Goal: Task Accomplishment & Management: Use online tool/utility

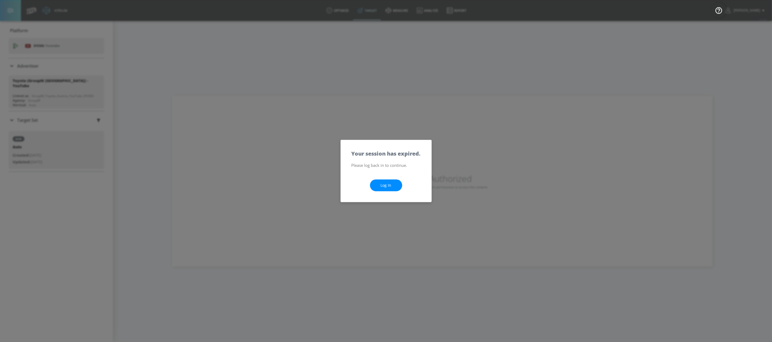
click at [387, 184] on link "Log In" at bounding box center [386, 186] width 32 height 12
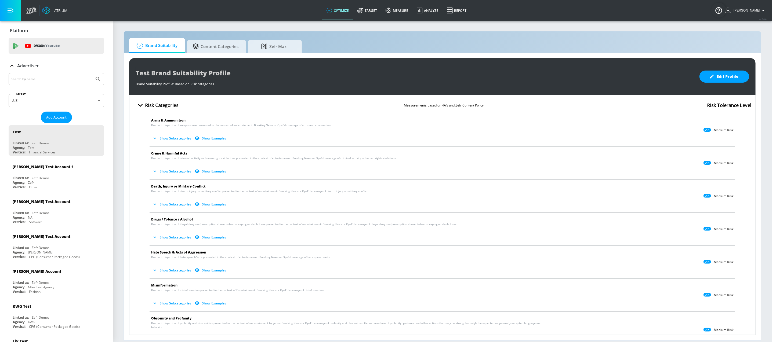
click at [54, 80] on input "Search by name" at bounding box center [51, 79] width 81 height 7
type input "spinmaster"
click at [92, 73] on button "Submit Search" at bounding box center [98, 79] width 12 height 12
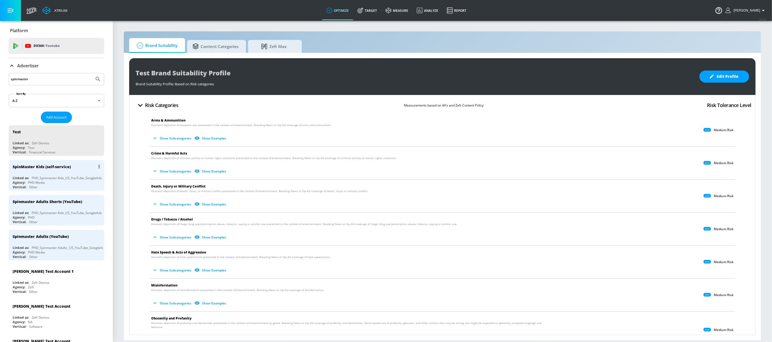
click at [54, 169] on div "SpinMaster Kids (self-service)" at bounding box center [58, 166] width 90 height 13
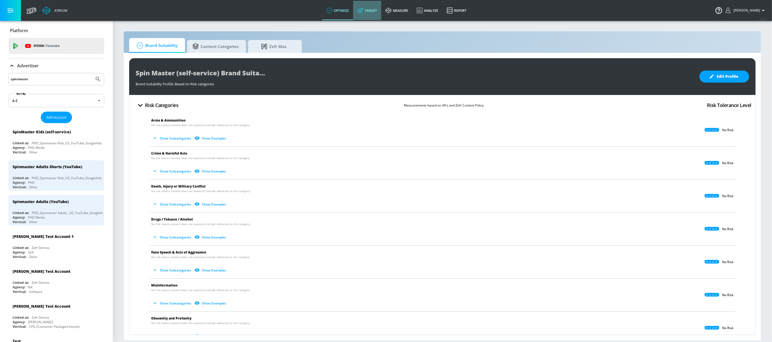
click at [374, 14] on link "Target" at bounding box center [367, 10] width 28 height 19
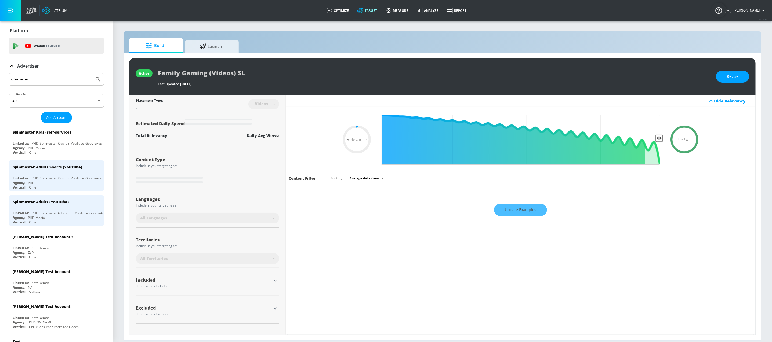
type input "0.05"
click at [68, 140] on div "SpinMaster Kids (self-service) Linked as: PHD_Spinmaster Kids_US_YouTube_Google…" at bounding box center [57, 141] width 96 height 31
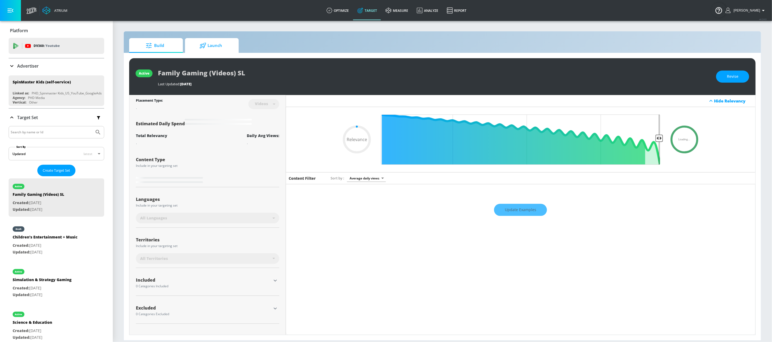
click at [223, 47] on span "Launch" at bounding box center [210, 45] width 41 height 13
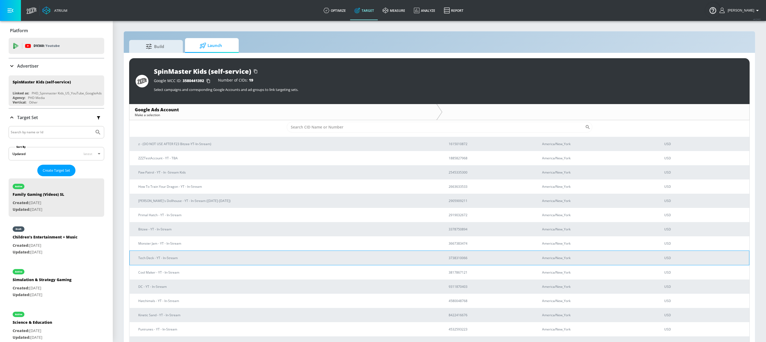
scroll to position [63, 0]
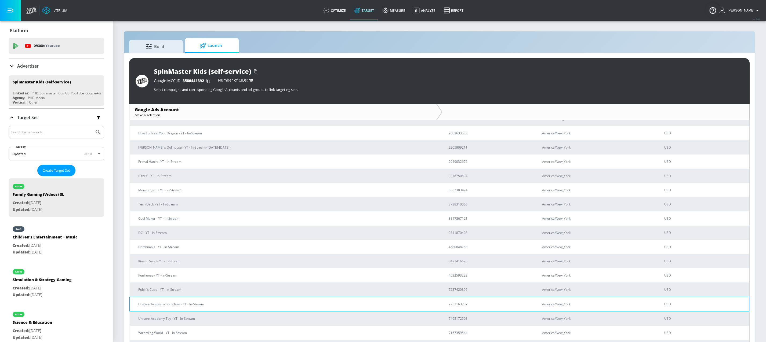
click at [440, 309] on td "7251163707" at bounding box center [486, 304] width 93 height 15
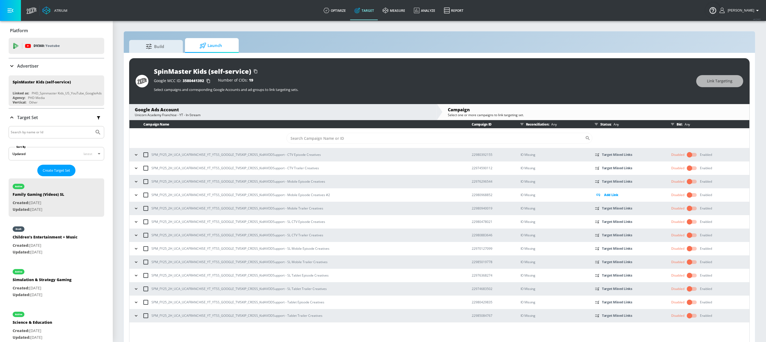
click at [136, 155] on icon "button" at bounding box center [135, 154] width 5 height 5
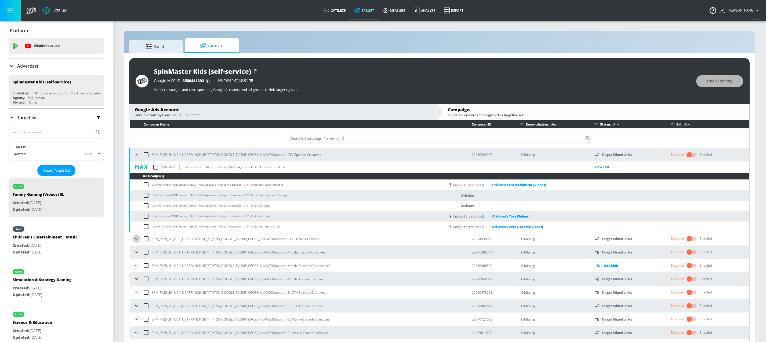
click at [138, 238] on icon "button" at bounding box center [136, 238] width 5 height 5
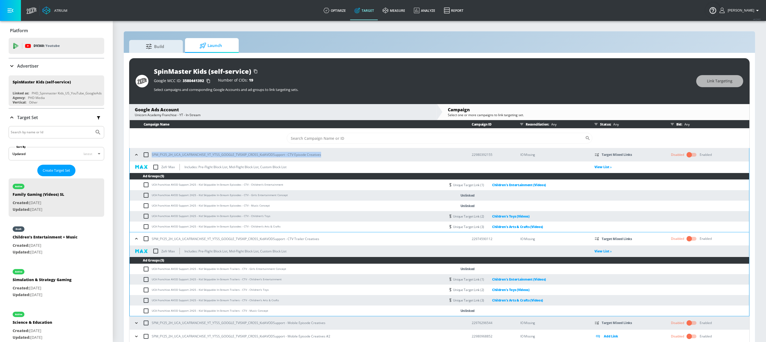
drag, startPoint x: 329, startPoint y: 154, endPoint x: 152, endPoint y: 157, distance: 177.0
click at [152, 157] on div "SPM_FY25_2H_UCA_UCAFRANCHISE_YT_YTSS_GOOGLE_TVISKIP_CROSS_KidAVODSupport - CTV …" at bounding box center [297, 154] width 331 height 11
copy p "SPM_FY25_2H_UCA_UCAFRANCHISE_YT_YTSS_GOOGLE_TVISKIP_CROSS_KidAVODSupport - CTV …"
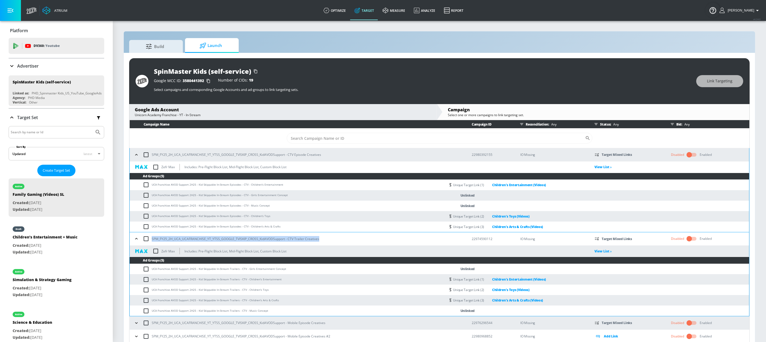
drag, startPoint x: 321, startPoint y: 241, endPoint x: 153, endPoint y: 240, distance: 168.9
click at [153, 240] on div "SPM_FY25_2H_UCA_UCAFRANCHISE_YT_YTSS_GOOGLE_TVISKIP_CROSS_KidAVODSupport - CTV …" at bounding box center [297, 238] width 331 height 11
copy p "SPM_FY25_2H_UCA_UCAFRANCHISE_YT_YTSS_GOOGLE_TVISKIP_CROSS_KidAVODSupport - CTV …"
click at [135, 155] on icon "button" at bounding box center [136, 154] width 5 height 5
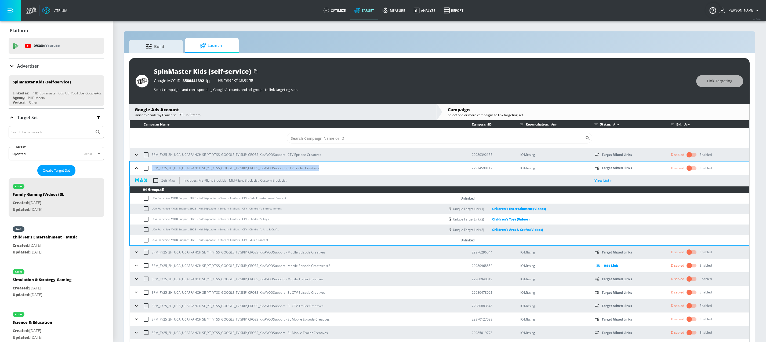
click at [136, 169] on icon "button" at bounding box center [136, 168] width 5 height 5
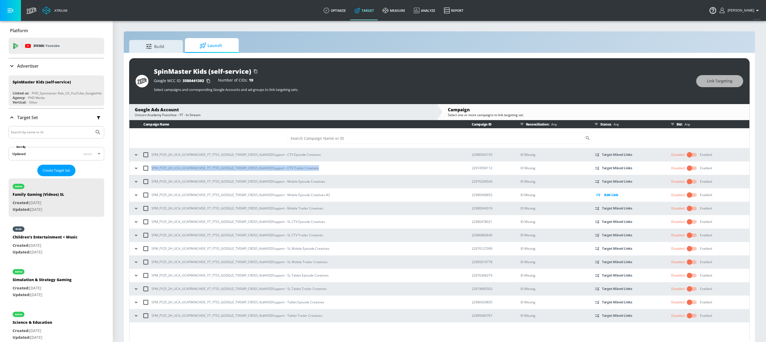
click at [135, 181] on icon "button" at bounding box center [135, 181] width 5 height 5
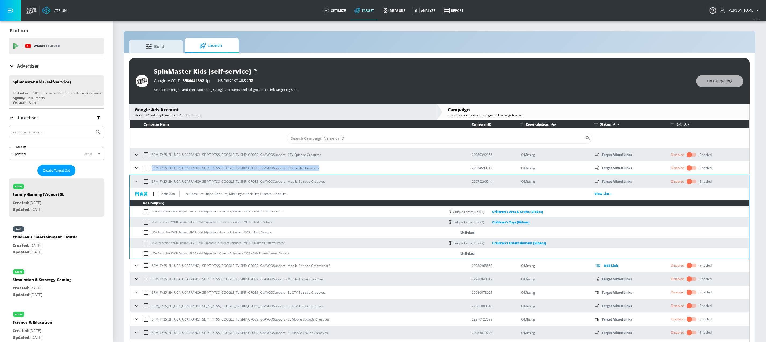
click at [138, 266] on icon "button" at bounding box center [136, 265] width 5 height 5
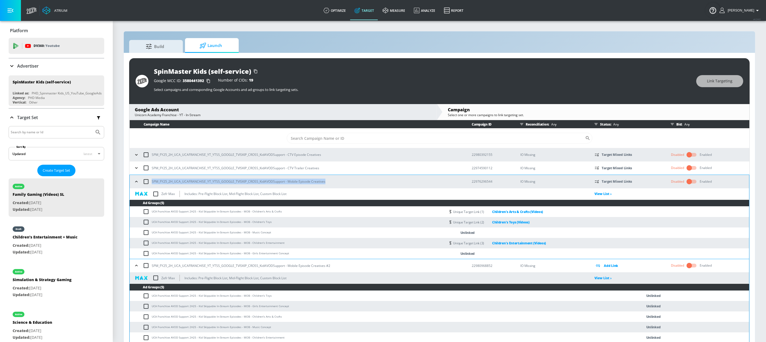
drag, startPoint x: 328, startPoint y: 184, endPoint x: 211, endPoint y: 180, distance: 116.9
click at [152, 182] on div "SPM_FY25_2H_UCA_UCAFRANCHISE_YT_YTSS_GOOGLE_TVISKIP_CROSS_KidAVODSupport - Mobi…" at bounding box center [297, 181] width 331 height 11
copy p "SPM_FY25_2H_UCA_UCAFRANCHISE_YT_YTSS_GOOGLE_TVISKIP_CROSS_KidAVODSupport - Mobi…"
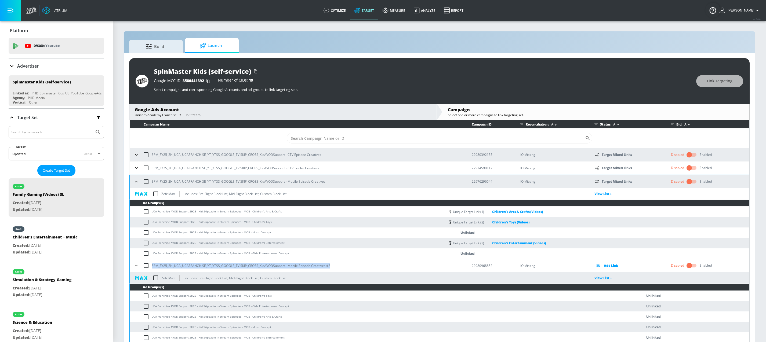
drag, startPoint x: 339, startPoint y: 267, endPoint x: 152, endPoint y: 268, distance: 187.2
click at [152, 268] on div "SPM_FY25_2H_UCA_UCAFRANCHISE_YT_YTSS_GOOGLE_TVISKIP_CROSS_KidAVODSupport - Mobi…" at bounding box center [297, 265] width 331 height 11
click at [135, 267] on icon "button" at bounding box center [136, 265] width 5 height 5
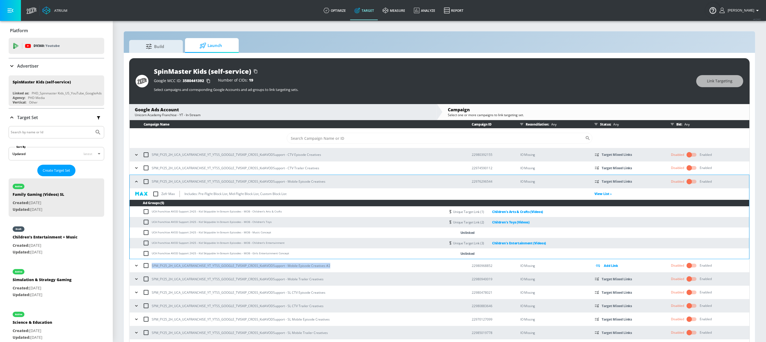
click at [137, 282] on icon "button" at bounding box center [136, 279] width 5 height 5
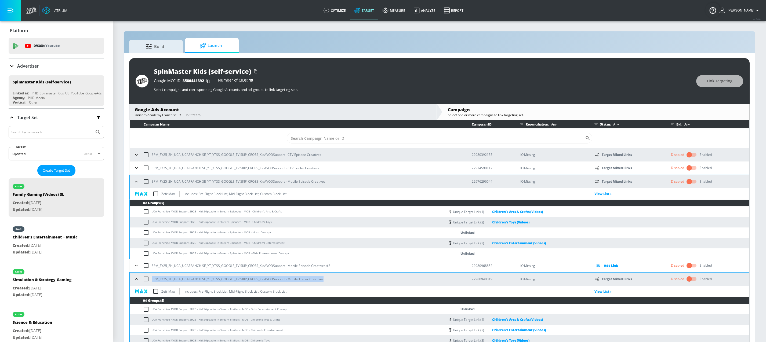
drag, startPoint x: 331, startPoint y: 279, endPoint x: 152, endPoint y: 282, distance: 178.9
click at [152, 282] on div "SPM_FY25_2H_UCA_UCAFRANCHISE_YT_YTSS_GOOGLE_TVISKIP_CROSS_KidAVODSupport - Mobi…" at bounding box center [297, 279] width 331 height 11
copy p "SPM_FY25_2H_UCA_UCAFRANCHISE_YT_YTSS_GOOGLE_TVISKIP_CROSS_KidAVODSupport - Mobi…"
click at [136, 183] on icon "button" at bounding box center [136, 181] width 5 height 5
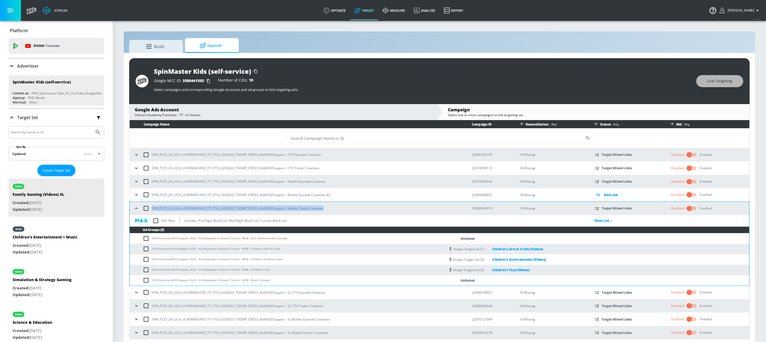
click at [137, 210] on icon "button" at bounding box center [136, 208] width 5 height 5
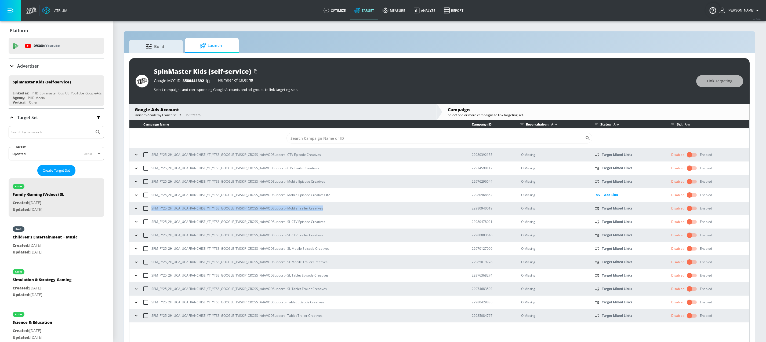
click at [135, 303] on icon "button" at bounding box center [135, 302] width 5 height 5
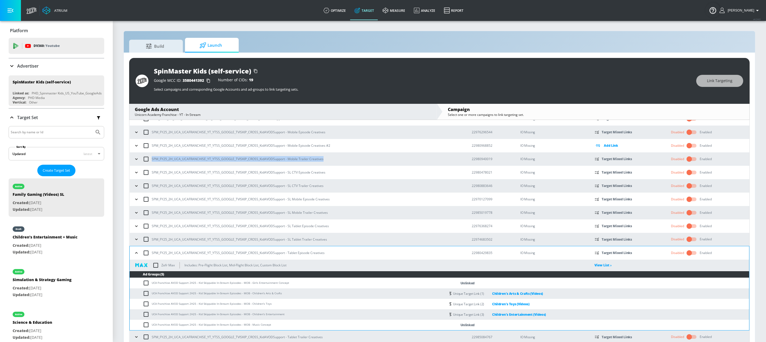
scroll to position [2, 0]
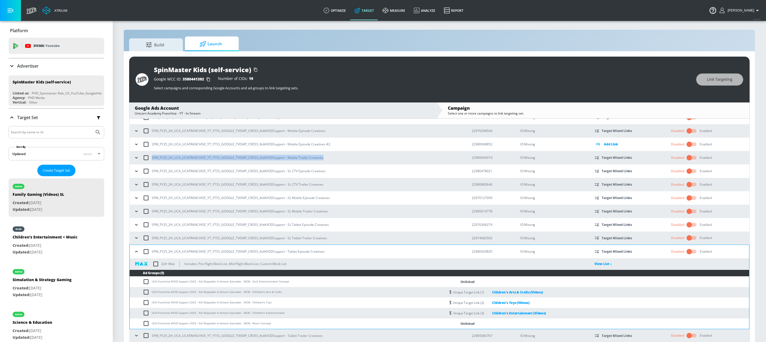
click at [137, 336] on icon "button" at bounding box center [136, 335] width 5 height 5
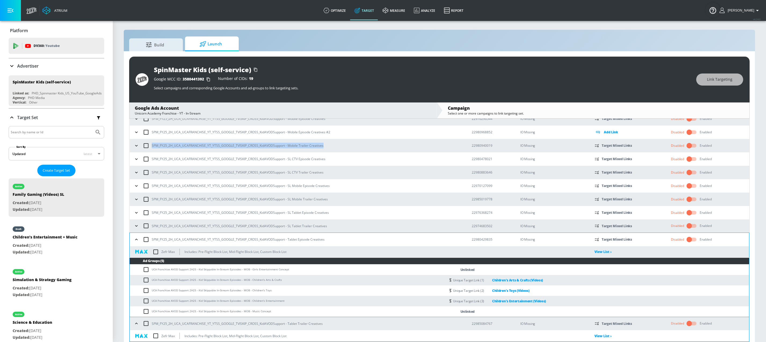
scroll to position [61, 0]
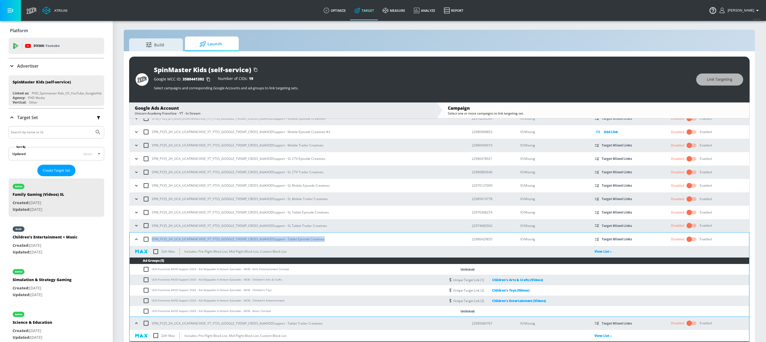
drag, startPoint x: 329, startPoint y: 240, endPoint x: 152, endPoint y: 238, distance: 177.5
click at [152, 238] on div "SPM_FY25_2H_UCA_UCAFRANCHISE_YT_YTSS_GOOGLE_TVISKIP_CROSS_KidAVODSupport - Tabl…" at bounding box center [297, 239] width 331 height 11
copy p "SPM_FY25_2H_UCA_UCAFRANCHISE_YT_YTSS_GOOGLE_TVISKIP_CROSS_KidAVODSupport - Tabl…"
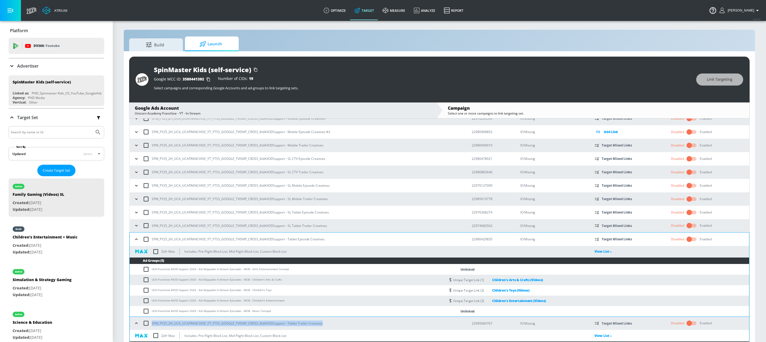
drag, startPoint x: 324, startPoint y: 323, endPoint x: 152, endPoint y: 324, distance: 171.6
click at [152, 324] on div "SPM_FY25_2H_UCA_UCAFRANCHISE_YT_YTSS_GOOGLE_TVISKIP_CROSS_KidAVODSupport - Tabl…" at bounding box center [297, 323] width 331 height 11
copy p "SPM_FY25_2H_UCA_UCAFRANCHISE_YT_YTSS_GOOGLE_TVISKIP_CROSS_KidAVODSupport - Tabl…"
